Goal: Transaction & Acquisition: Purchase product/service

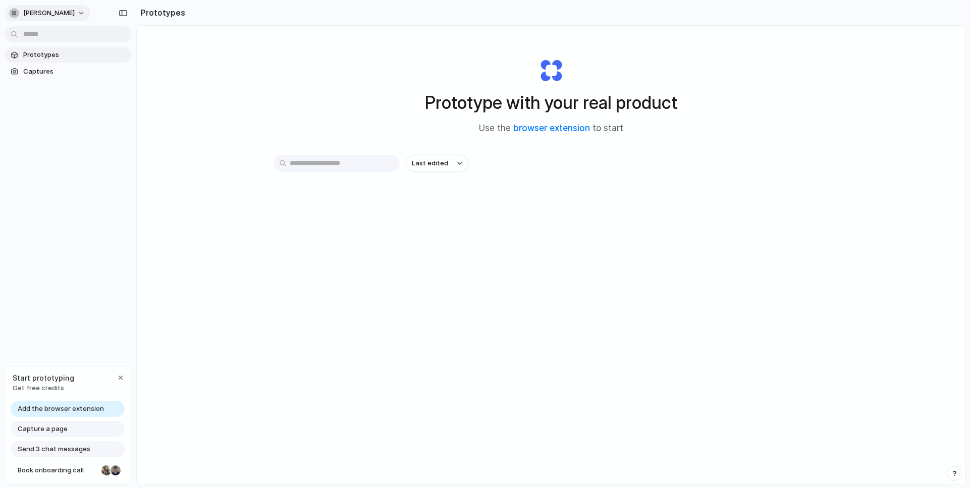
click at [69, 15] on button "[PERSON_NAME]" at bounding box center [47, 13] width 85 height 16
click at [44, 32] on span "Settings" at bounding box center [37, 36] width 28 height 10
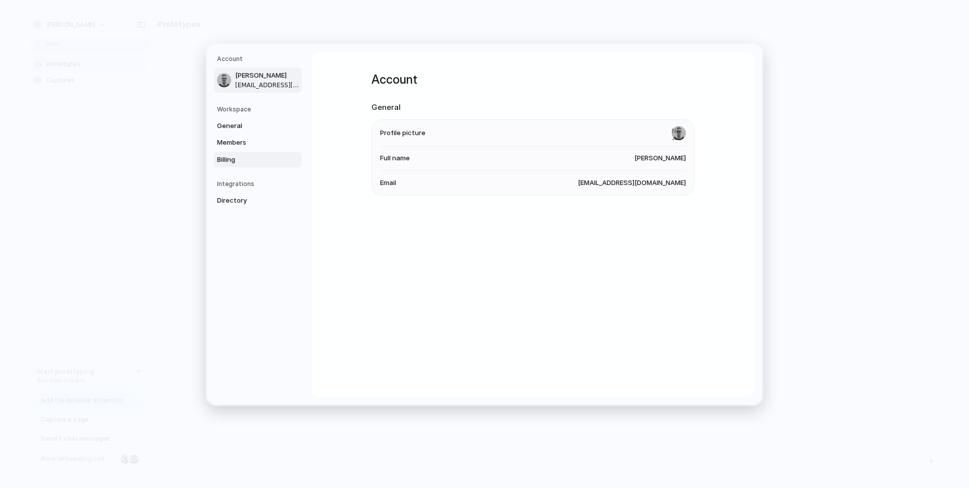
click at [252, 162] on span "Billing" at bounding box center [249, 159] width 65 height 10
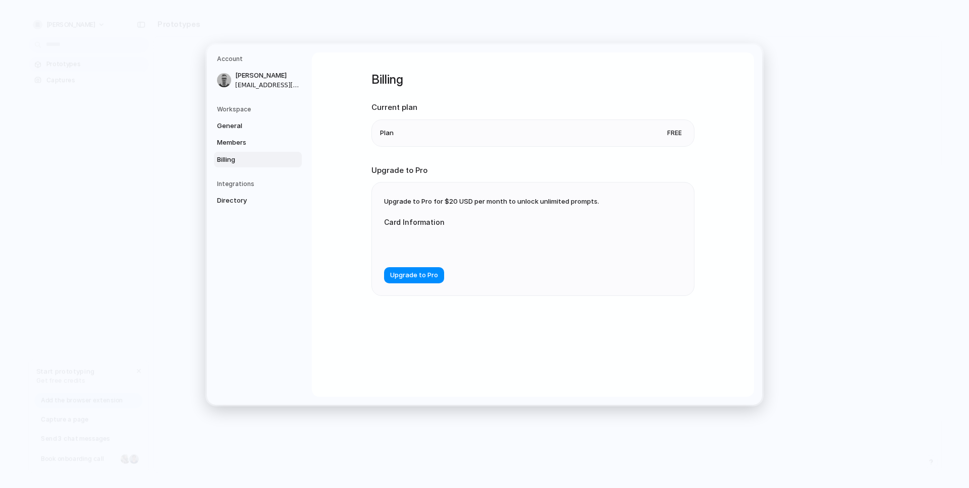
click at [597, 135] on li "Plan Free" at bounding box center [533, 133] width 306 height 26
click at [428, 277] on span "Upgrade to Pro" at bounding box center [414, 275] width 48 height 10
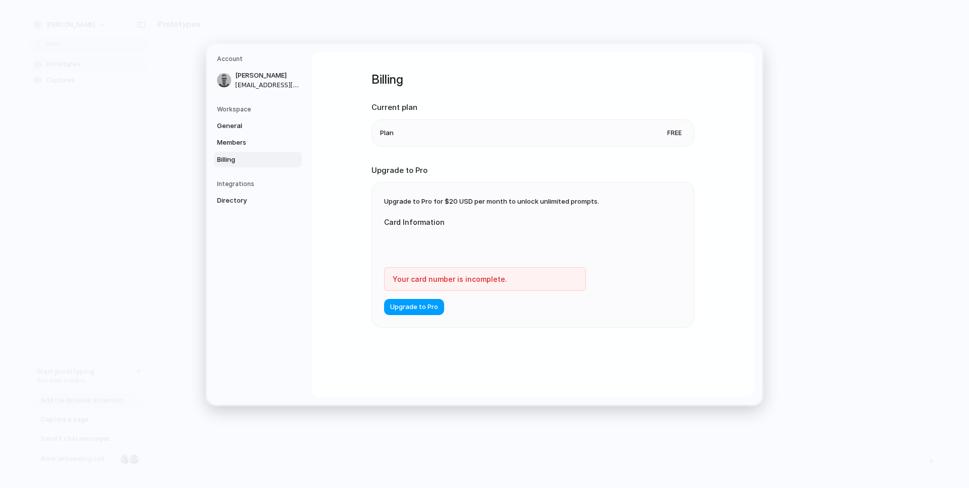
click at [425, 308] on span "Upgrade to Pro" at bounding box center [414, 307] width 48 height 10
click at [607, 166] on h2 "Upgrade to Pro" at bounding box center [532, 170] width 323 height 12
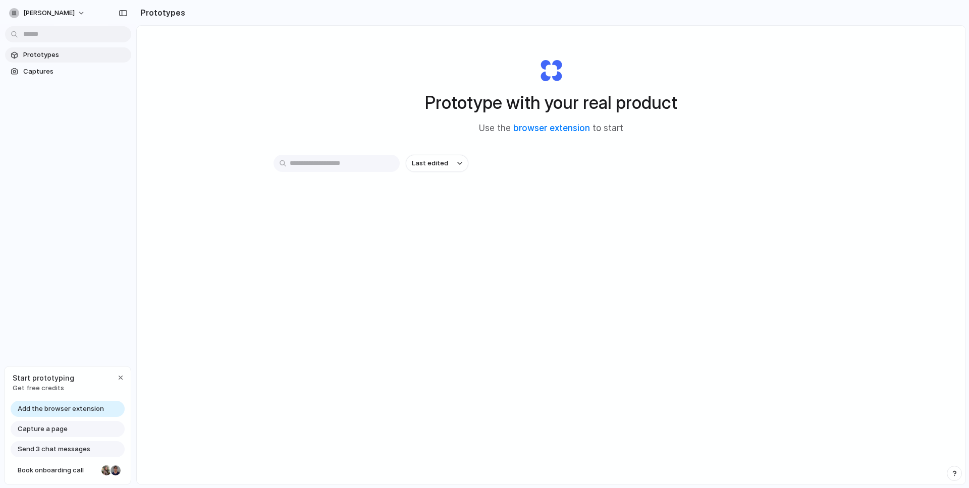
click at [79, 410] on span "Add the browser extension" at bounding box center [61, 409] width 86 height 10
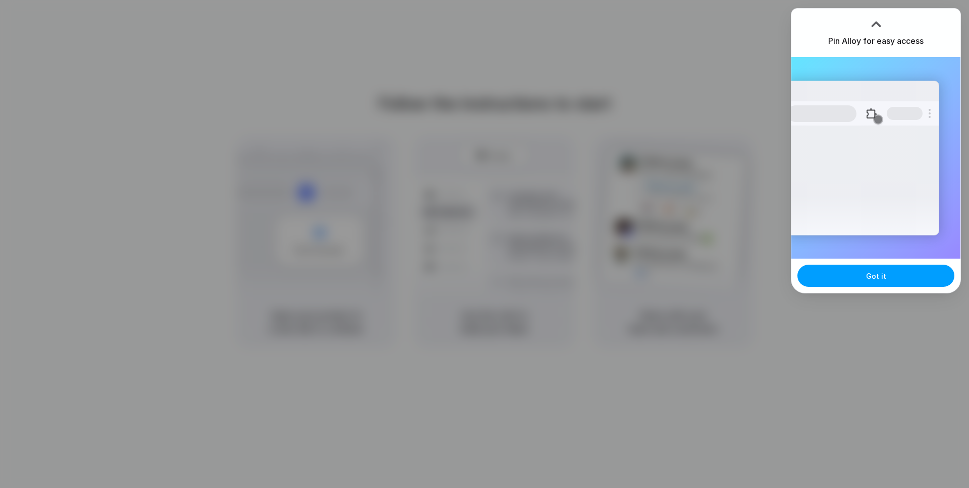
click at [873, 284] on button "Got it" at bounding box center [875, 276] width 157 height 22
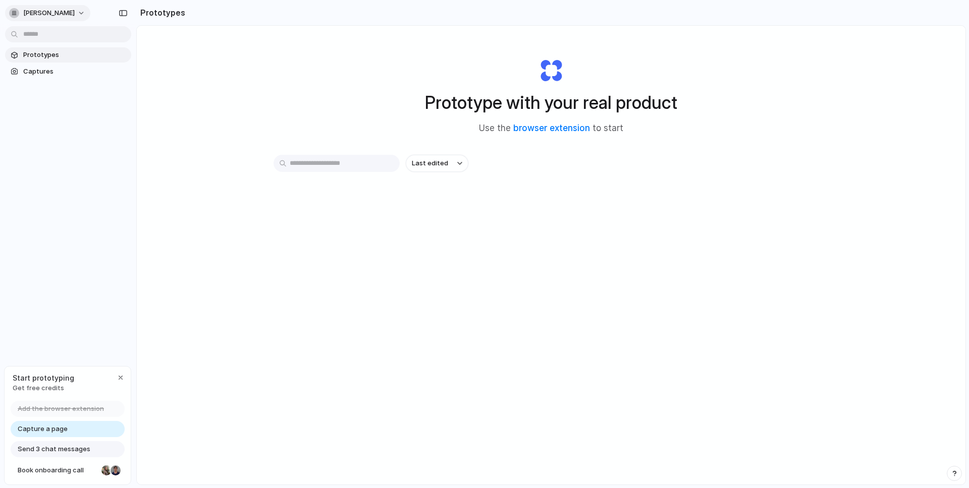
click at [55, 14] on span "[PERSON_NAME]" at bounding box center [48, 13] width 51 height 10
click at [53, 38] on li "Settings" at bounding box center [49, 36] width 84 height 16
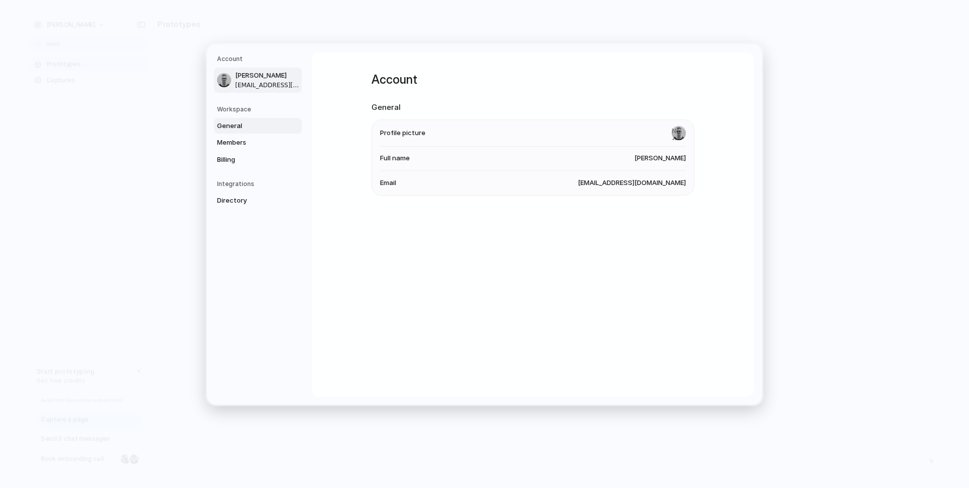
click at [231, 125] on span "General" at bounding box center [249, 126] width 65 height 10
click at [230, 137] on link "Members" at bounding box center [258, 143] width 88 height 16
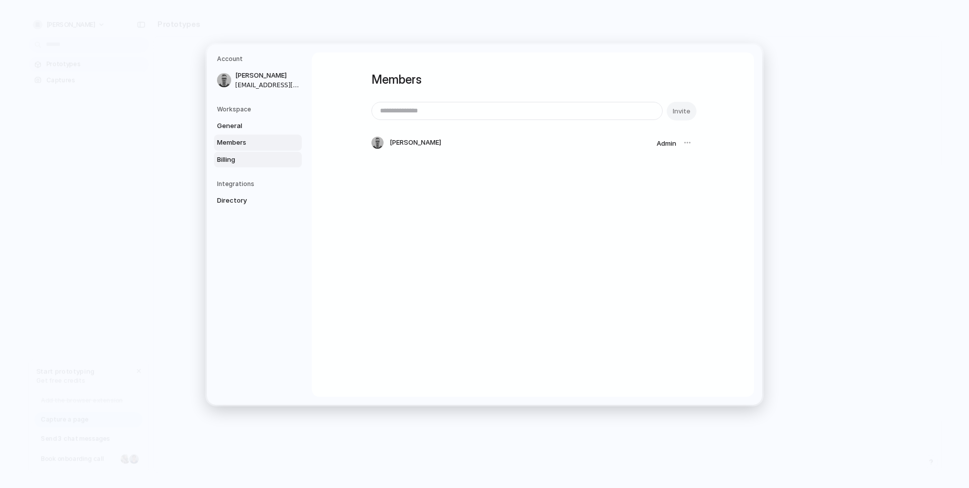
click at [228, 158] on span "Billing" at bounding box center [249, 159] width 65 height 10
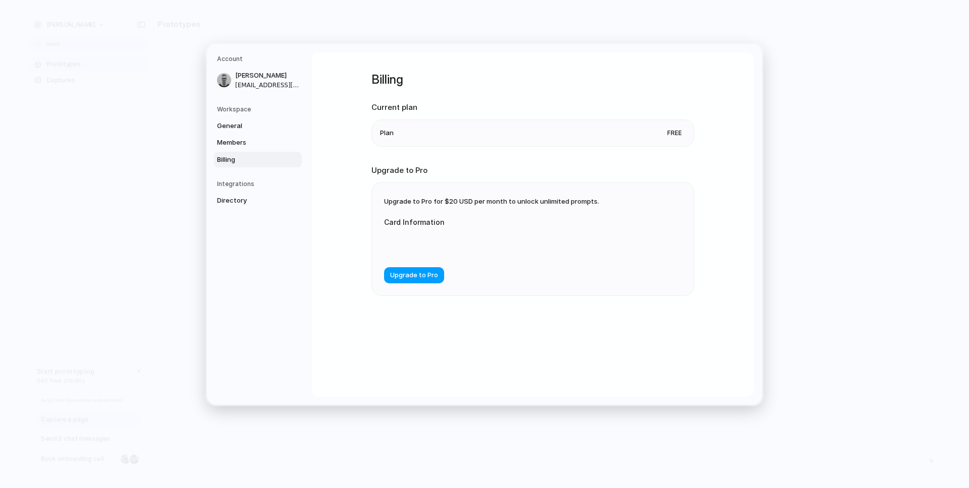
click at [433, 280] on span "Upgrade to Pro" at bounding box center [414, 275] width 48 height 10
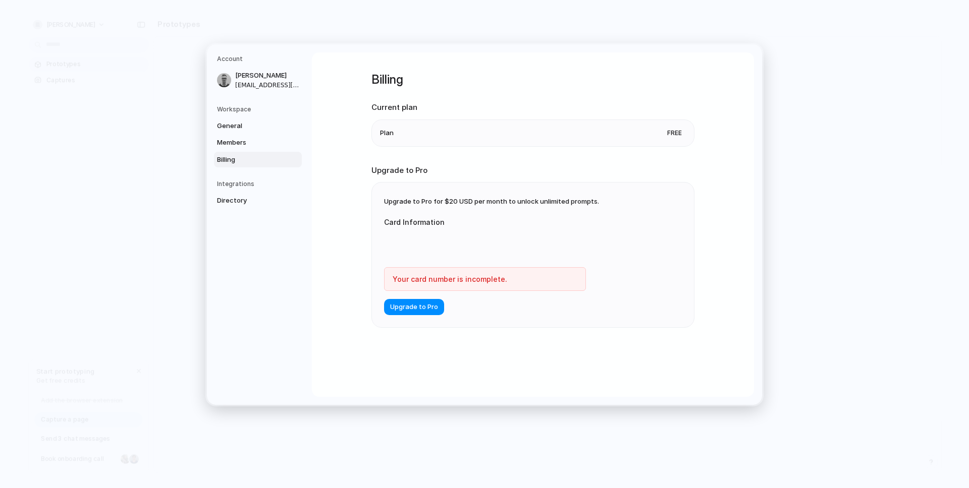
drag, startPoint x: 442, startPoint y: 130, endPoint x: 409, endPoint y: 137, distance: 33.0
click at [442, 131] on li "Plan Free" at bounding box center [533, 133] width 306 height 26
click at [395, 138] on li "Plan Free" at bounding box center [533, 133] width 306 height 26
click at [356, 176] on div "Billing Current plan Plan Free Upgrade to Pro Upgrade to Pro for $20 USD per mo…" at bounding box center [533, 224] width 442 height 345
click at [267, 199] on span "Directory" at bounding box center [249, 201] width 65 height 10
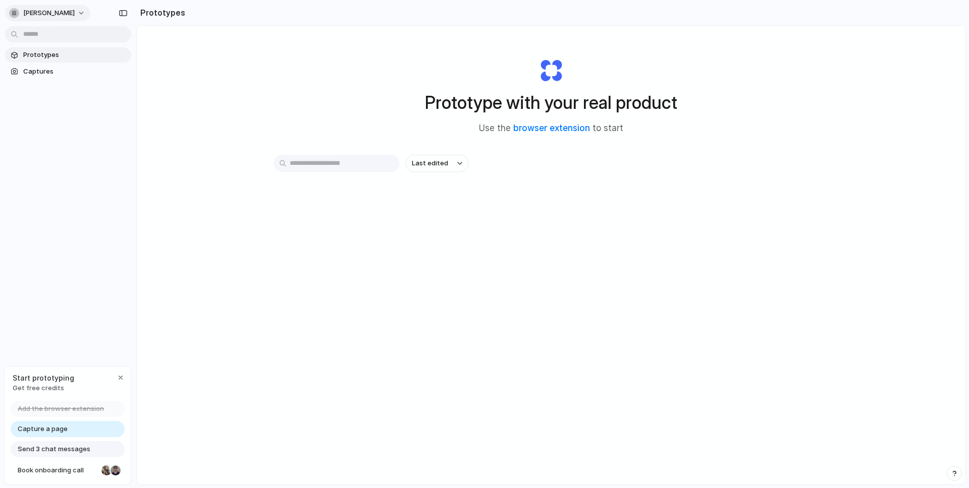
click at [58, 9] on button "[PERSON_NAME]" at bounding box center [47, 13] width 85 height 16
click at [129, 276] on div "Settings Invite members Change theme Sign out" at bounding box center [484, 244] width 969 height 488
drag, startPoint x: 78, startPoint y: 430, endPoint x: 66, endPoint y: 451, distance: 24.0
click at [78, 430] on div "Capture a page" at bounding box center [68, 429] width 114 height 16
click at [65, 453] on span "Send 3 chat messages" at bounding box center [54, 450] width 73 height 10
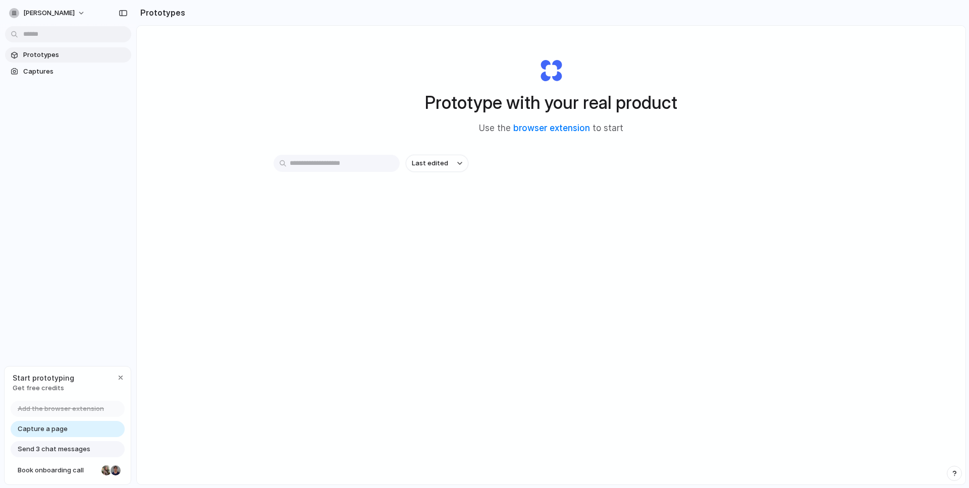
click at [416, 280] on div "Prototype with your real product Use the browser extension to start Last edited" at bounding box center [551, 282] width 829 height 513
click at [372, 171] on input "text" at bounding box center [336, 163] width 126 height 17
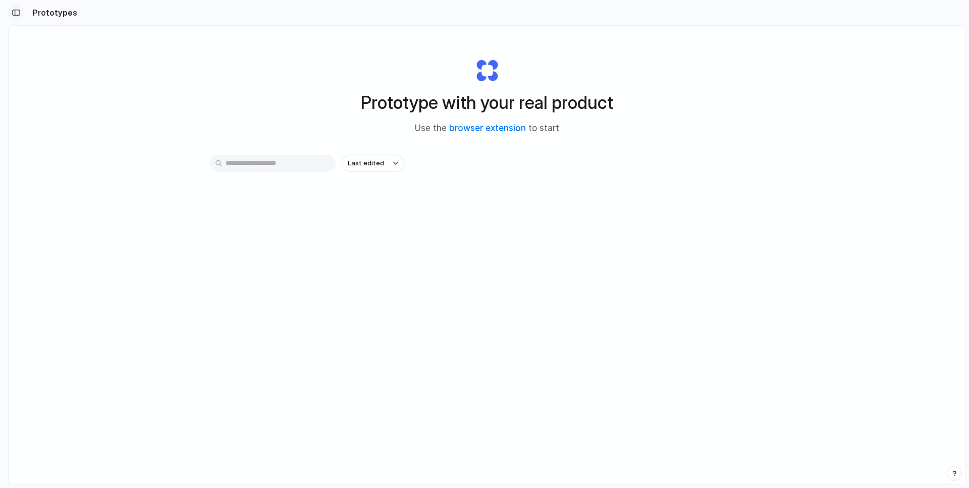
click at [13, 14] on div "button" at bounding box center [16, 12] width 9 height 7
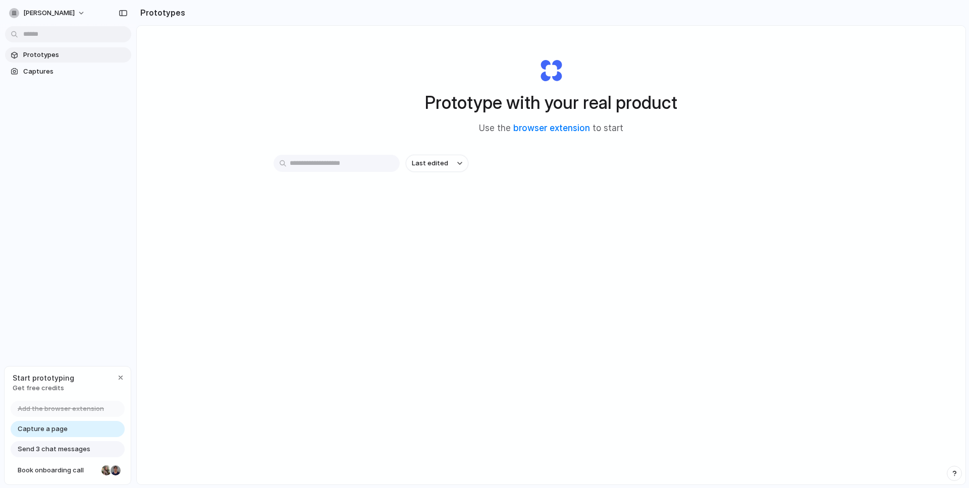
click at [314, 298] on div "Prototype with your real product Use the browser extension to start Last edited" at bounding box center [551, 282] width 829 height 513
